Goal: Information Seeking & Learning: Learn about a topic

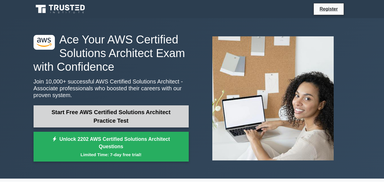
click at [176, 113] on link "Start Free AWS Certified Solutions Architect Practice Test" at bounding box center [111, 117] width 155 height 22
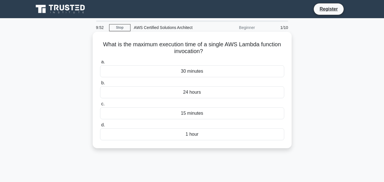
click at [198, 135] on div "1 hour" at bounding box center [192, 135] width 184 height 12
click at [100, 127] on input "d. 1 hour" at bounding box center [100, 125] width 0 height 4
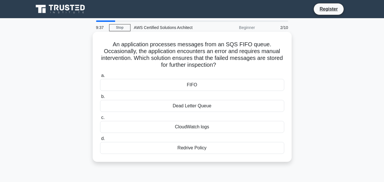
click at [197, 124] on div "CloudWatch logs" at bounding box center [192, 127] width 184 height 12
click at [100, 120] on input "c. CloudWatch logs" at bounding box center [100, 118] width 0 height 4
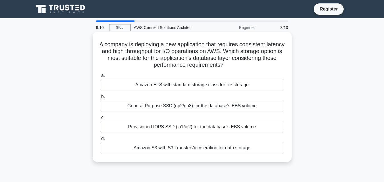
click at [210, 105] on div "General Purpose SSD (gp2/gp3) for the database's EBS volume" at bounding box center [192, 106] width 184 height 12
click at [100, 99] on input "b. General Purpose SSD (gp2/gp3) for the database's EBS volume" at bounding box center [100, 97] width 0 height 4
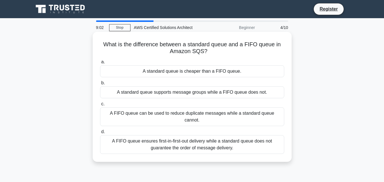
click at [211, 139] on div "A FIFO queue ensures first-in-first-out delivery while a standard queue does no…" at bounding box center [192, 144] width 184 height 19
click at [100, 134] on input "d. A FIFO queue ensures first-in-first-out delivery while a standard queue does…" at bounding box center [100, 132] width 0 height 4
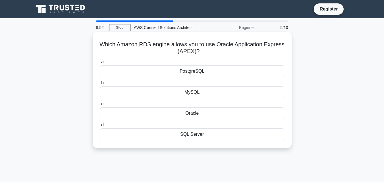
click at [172, 135] on div "SQL Server" at bounding box center [192, 135] width 184 height 12
click at [100, 127] on input "d. SQL Server" at bounding box center [100, 125] width 0 height 4
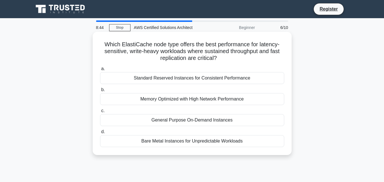
click at [184, 123] on div "General Purpose On-Demand Instances" at bounding box center [192, 120] width 184 height 12
click at [100, 113] on input "c. General Purpose On-Demand Instances" at bounding box center [100, 111] width 0 height 4
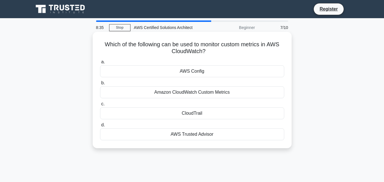
click at [180, 92] on div "Amazon CloudWatch Custom Metrics" at bounding box center [192, 92] width 184 height 12
click at [100, 85] on input "b. Amazon CloudWatch Custom Metrics" at bounding box center [100, 83] width 0 height 4
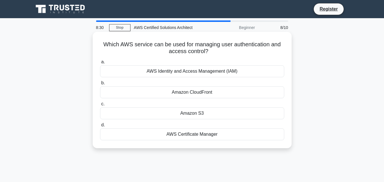
click at [193, 74] on div "AWS Identity and Access Management (IAM)" at bounding box center [192, 71] width 184 height 12
click at [100, 64] on input "a. AWS Identity and Access Management (IAM)" at bounding box center [100, 62] width 0 height 4
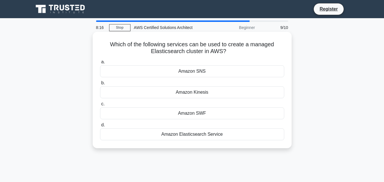
click at [207, 72] on div "Amazon SNS" at bounding box center [192, 71] width 184 height 12
click at [100, 64] on input "a. Amazon SNS" at bounding box center [100, 62] width 0 height 4
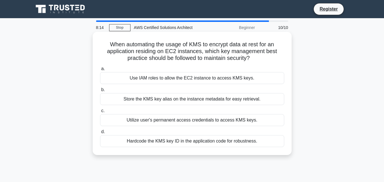
drag, startPoint x: 207, startPoint y: 72, endPoint x: 200, endPoint y: 99, distance: 28.2
click at [200, 99] on div "a. Use IAM roles to allow the EC2 instance to access KMS keys. b. Store the KMS…" at bounding box center [192, 106] width 191 height 84
click at [200, 99] on div "Store the KMS key alias on the instance metadata for easy retrieval." at bounding box center [192, 99] width 184 height 12
click at [100, 92] on input "b. Store the KMS key alias on the instance metadata for easy retrieval." at bounding box center [100, 90] width 0 height 4
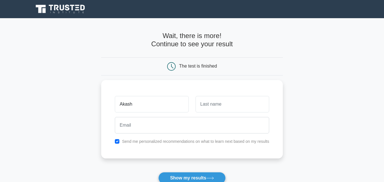
type input "Akash"
type input "Kumar"
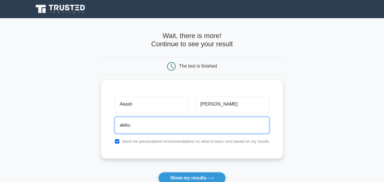
type input "akikumar363@gmail.com"
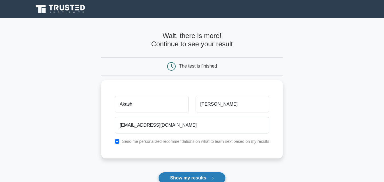
click at [181, 176] on button "Show my results" at bounding box center [191, 178] width 67 height 12
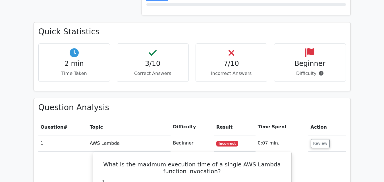
scroll to position [366, 0]
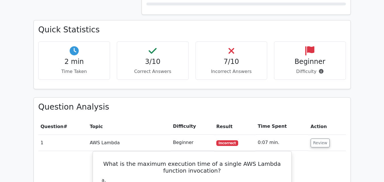
click at [139, 68] on p "Correct Answers" at bounding box center [153, 71] width 62 height 7
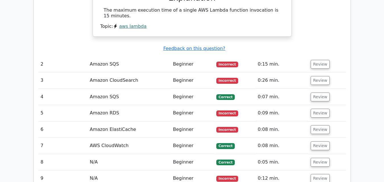
scroll to position [651, 0]
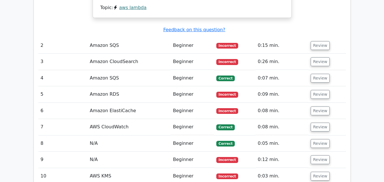
click at [187, 70] on td "Beginner" at bounding box center [192, 78] width 43 height 16
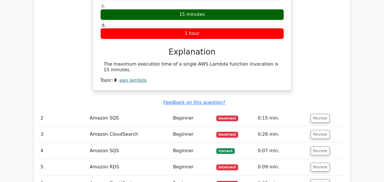
scroll to position [575, 0]
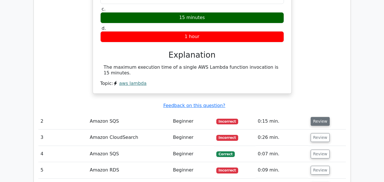
click at [321, 117] on button "Review" at bounding box center [320, 121] width 19 height 9
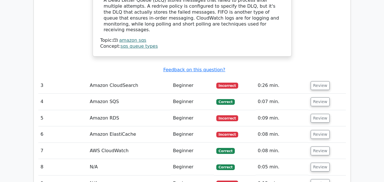
scroll to position [836, 0]
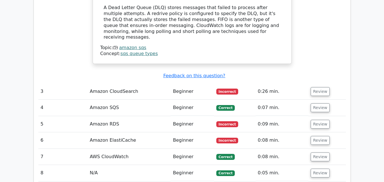
click at [192, 84] on td "Beginner" at bounding box center [192, 92] width 43 height 16
click at [311, 87] on button "Review" at bounding box center [320, 91] width 19 height 9
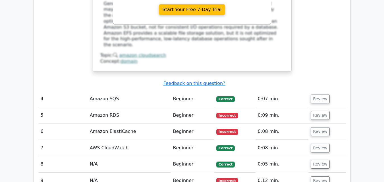
scroll to position [1117, 0]
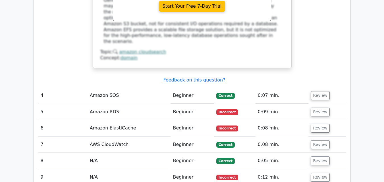
drag, startPoint x: 310, startPoint y: 54, endPoint x: 308, endPoint y: 61, distance: 7.8
click at [309, 104] on td "Review" at bounding box center [328, 112] width 38 height 16
click at [311, 108] on button "Review" at bounding box center [320, 112] width 19 height 9
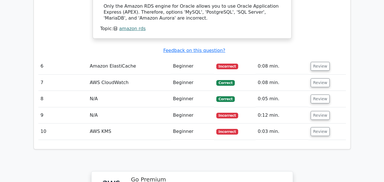
scroll to position [1364, 0]
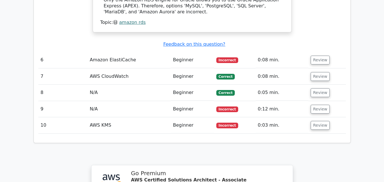
click at [178, 85] on td "Beginner" at bounding box center [192, 93] width 43 height 16
click at [311, 88] on button "Review" at bounding box center [320, 92] width 19 height 9
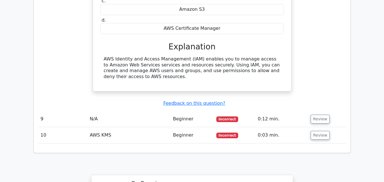
scroll to position [1536, 0]
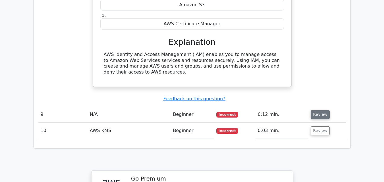
click at [321, 110] on button "Review" at bounding box center [320, 114] width 19 height 9
